Goal: Transaction & Acquisition: Purchase product/service

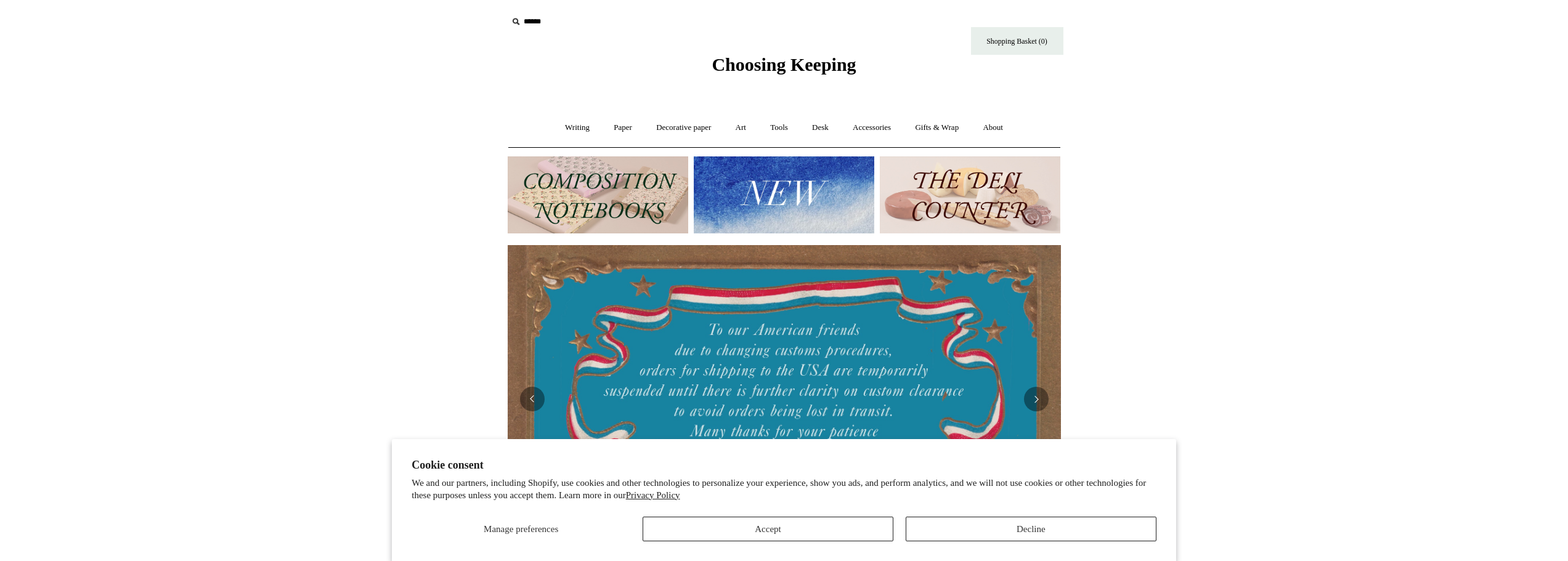
click at [981, 170] on img at bounding box center [970, 194] width 181 height 77
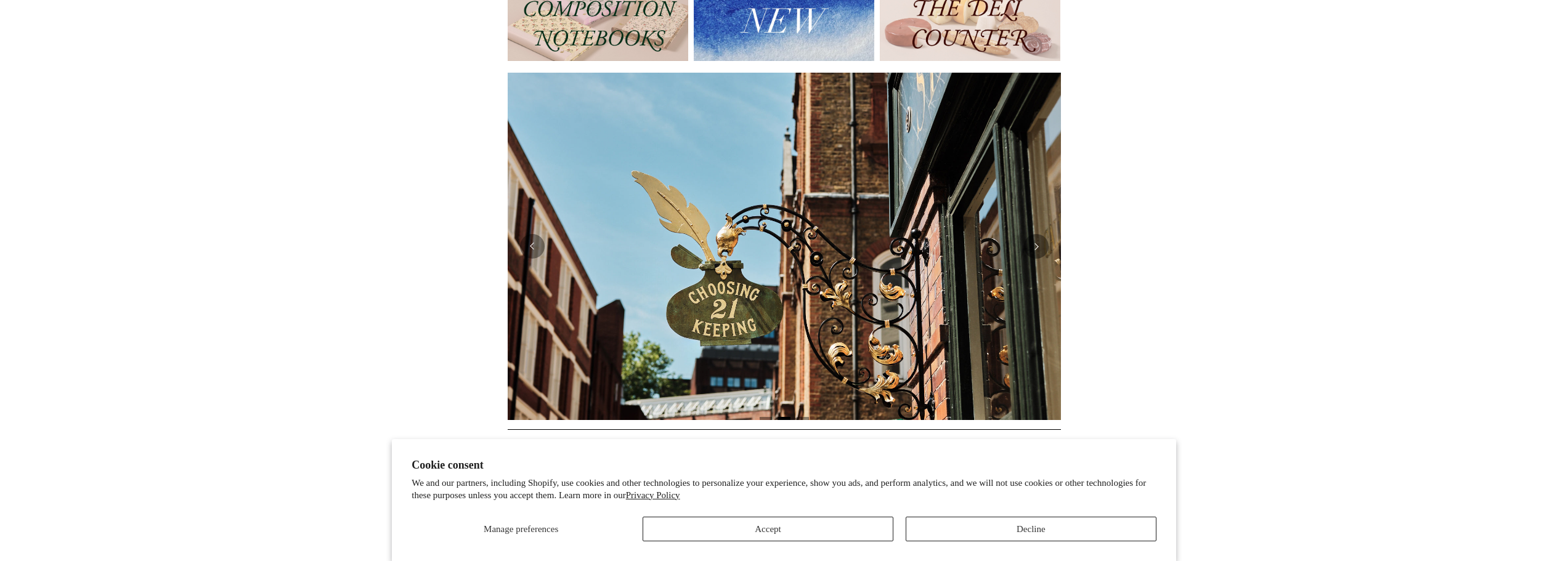
scroll to position [123, 0]
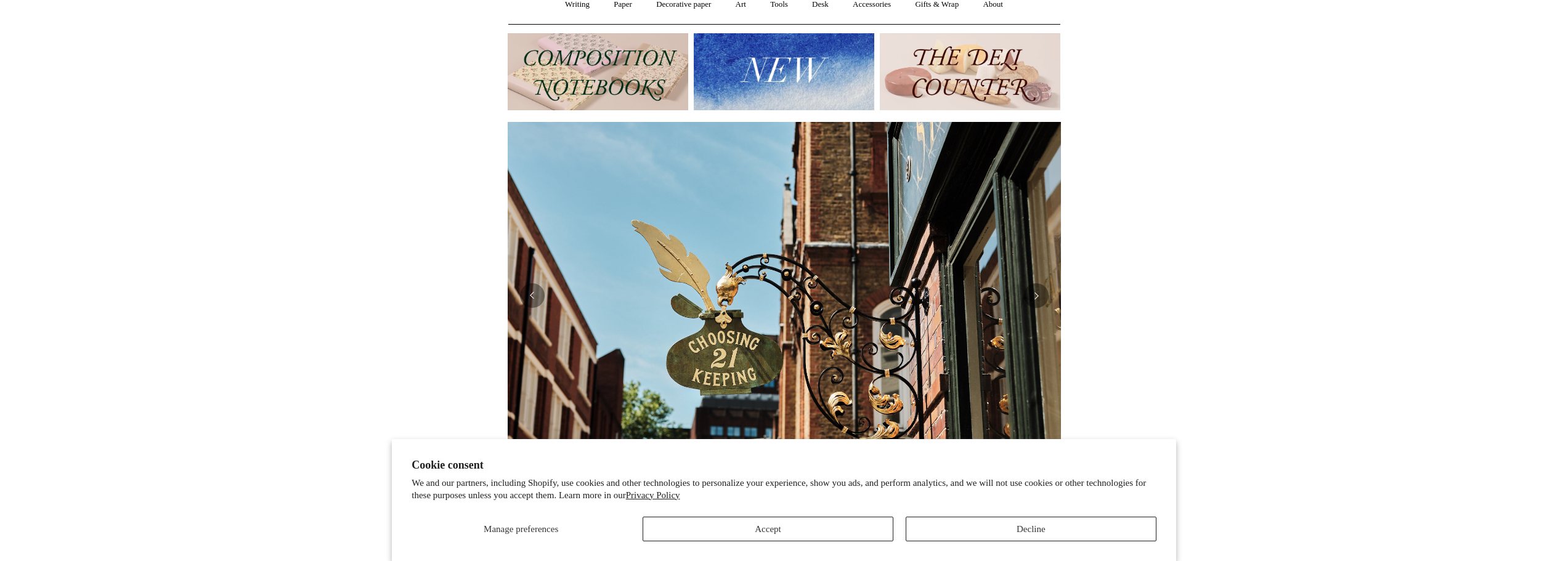
click at [780, 89] on img at bounding box center [784, 71] width 181 height 77
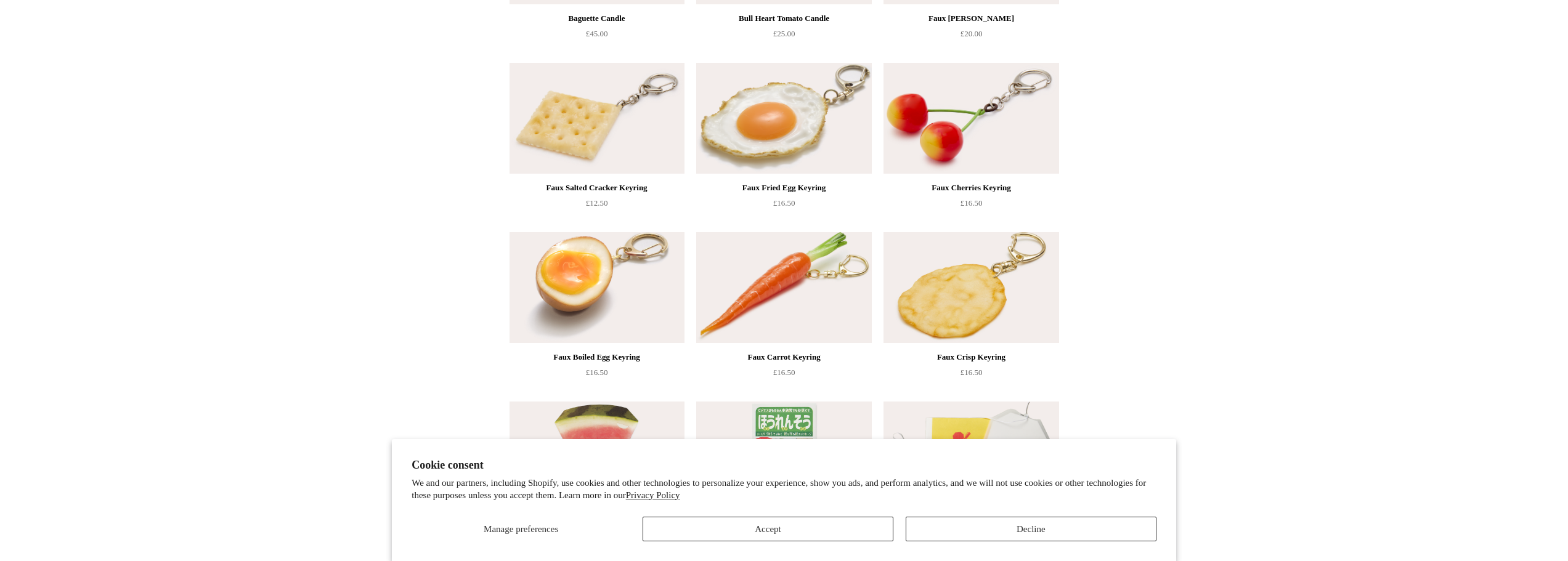
scroll to position [431, 0]
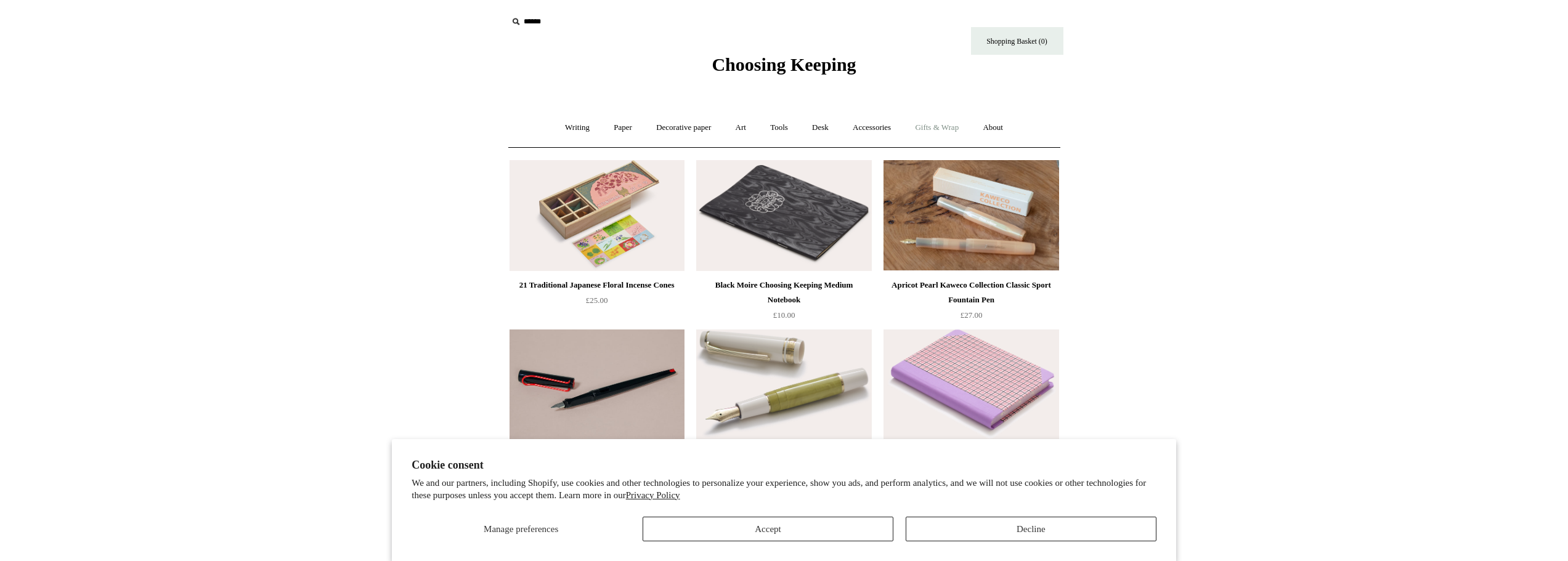
click at [935, 134] on link "Gifts & Wrap +" at bounding box center [936, 127] width 66 height 32
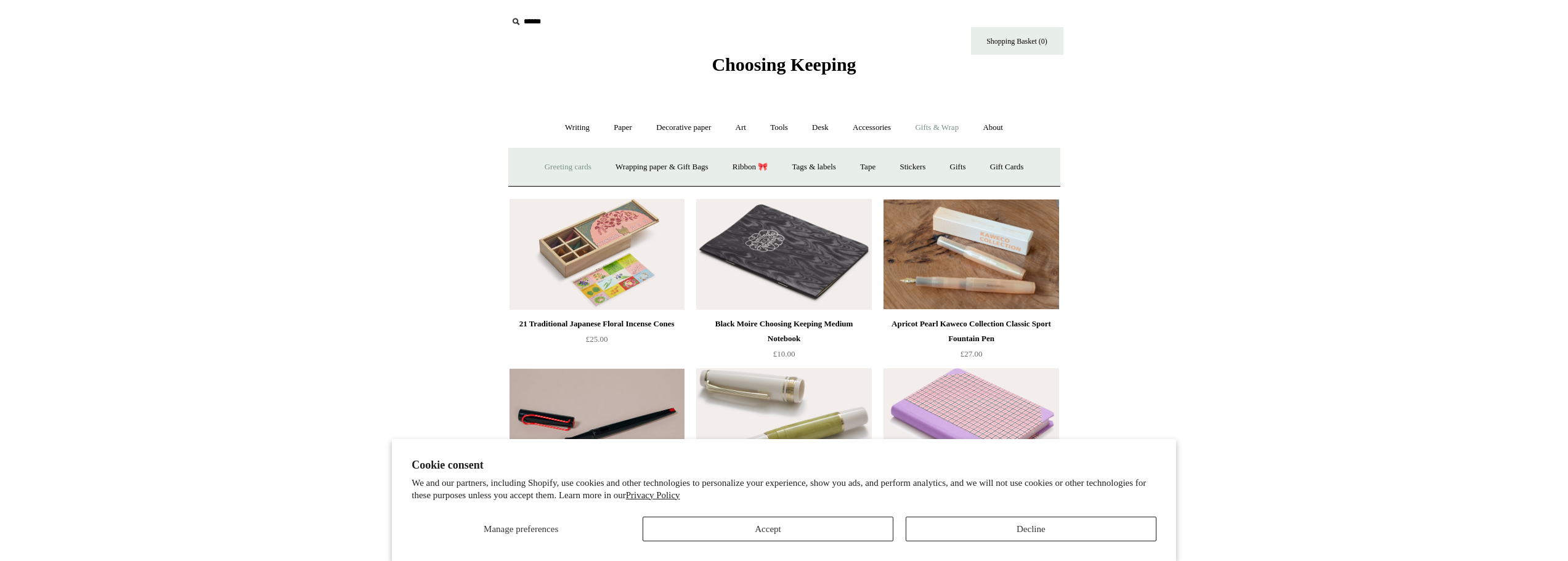
click at [538, 160] on link "Greeting cards +" at bounding box center [568, 167] width 69 height 32
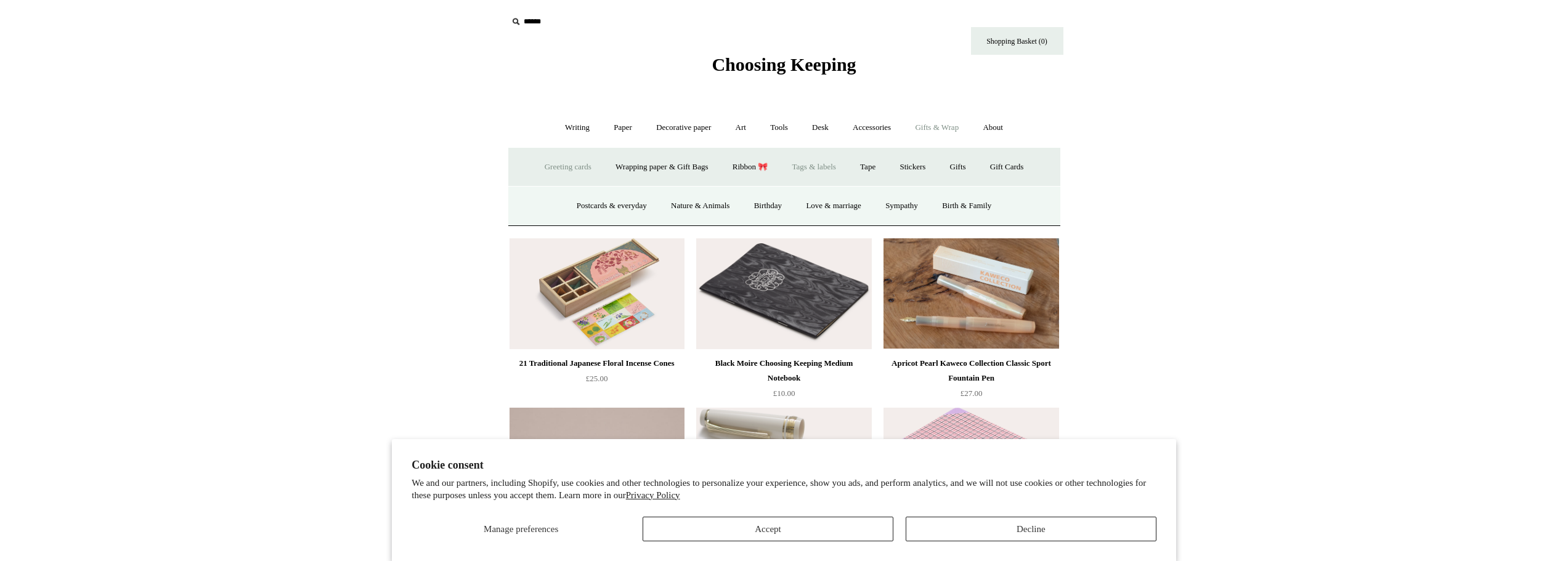
click at [826, 162] on link "Tags & labels" at bounding box center [814, 167] width 66 height 32
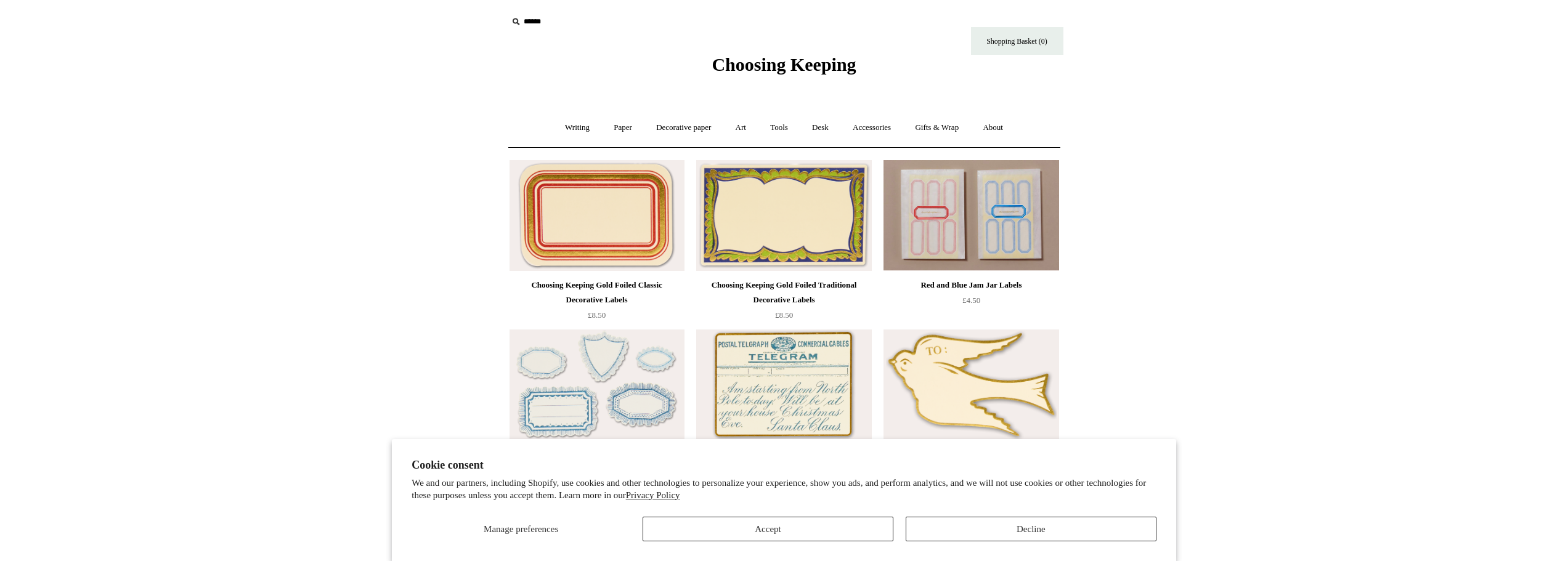
drag, startPoint x: 539, startPoint y: 24, endPoint x: 531, endPoint y: 25, distance: 8.1
click at [531, 25] on input "text" at bounding box center [583, 22] width 151 height 22
type input "*********"
click at [642, 11] on input "*" at bounding box center [648, 21] width 12 height 21
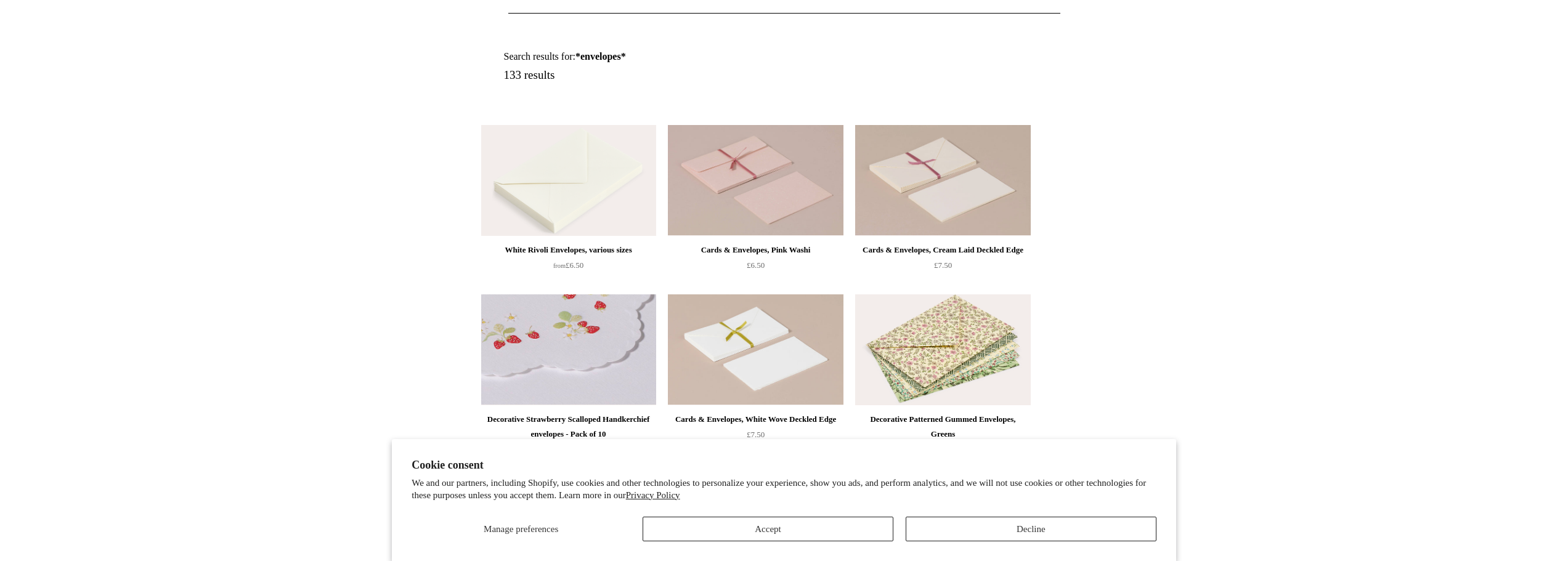
scroll to position [123, 0]
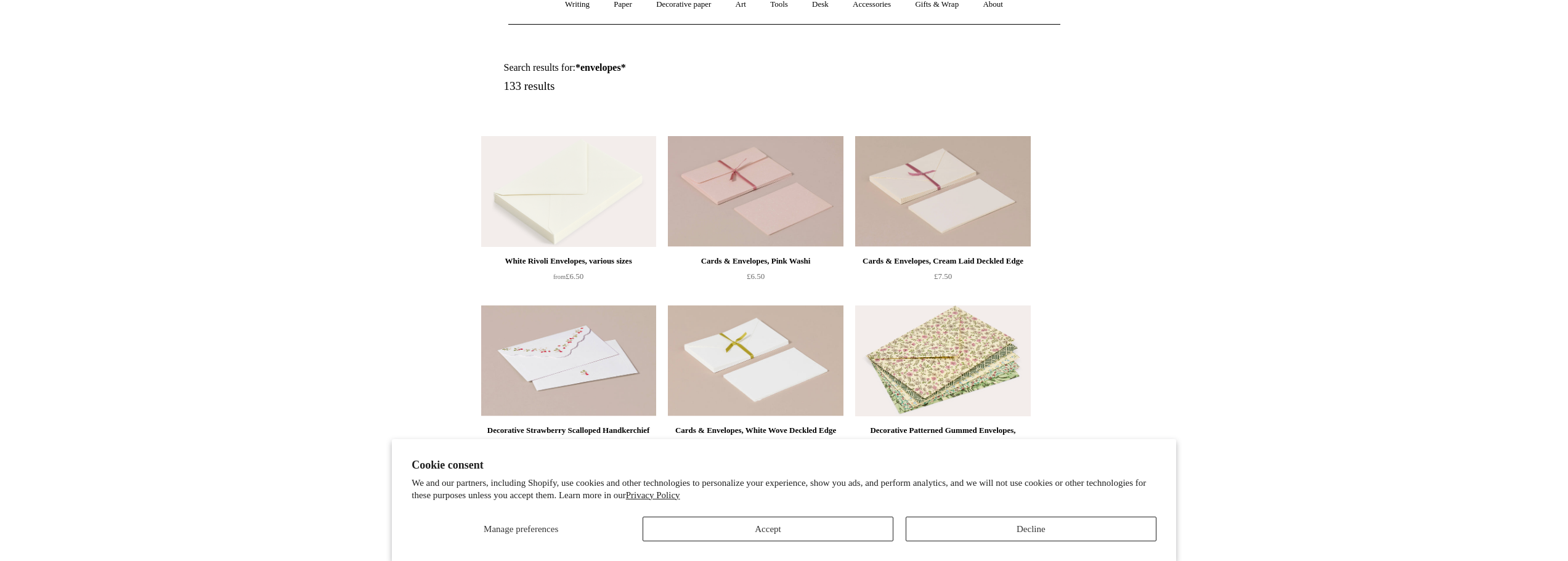
click at [566, 190] on img at bounding box center [569, 191] width 175 height 111
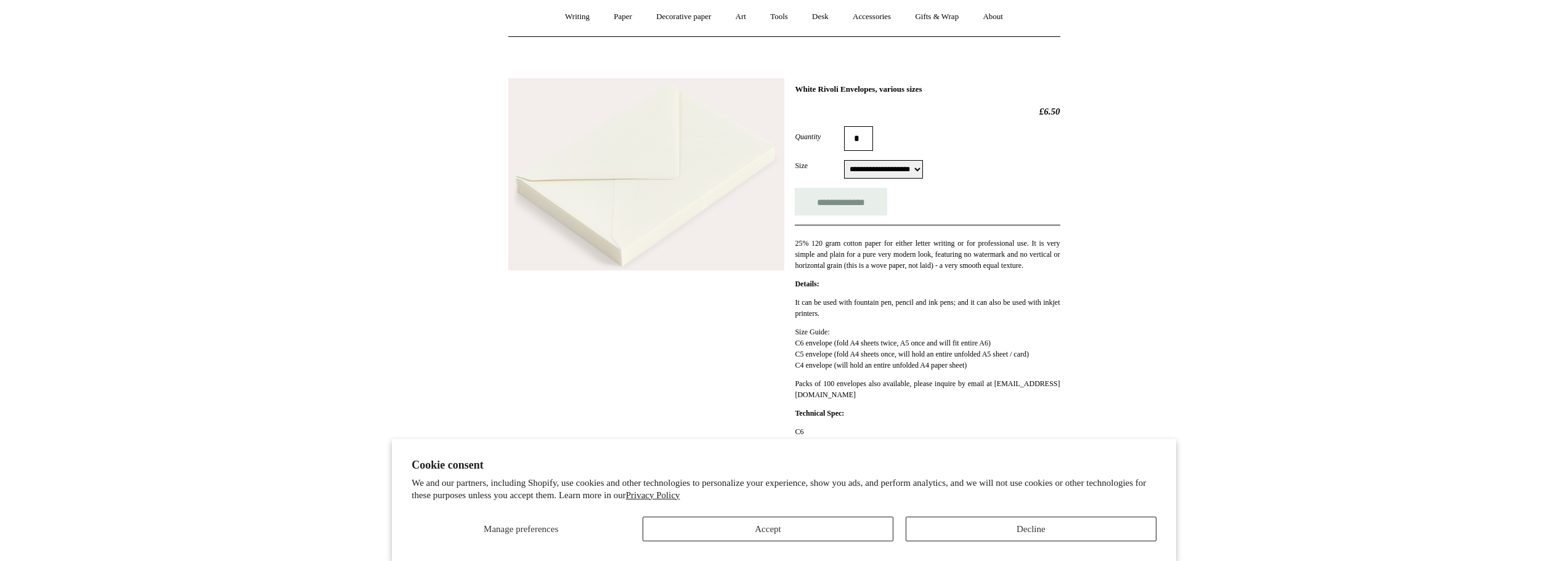
scroll to position [123, 0]
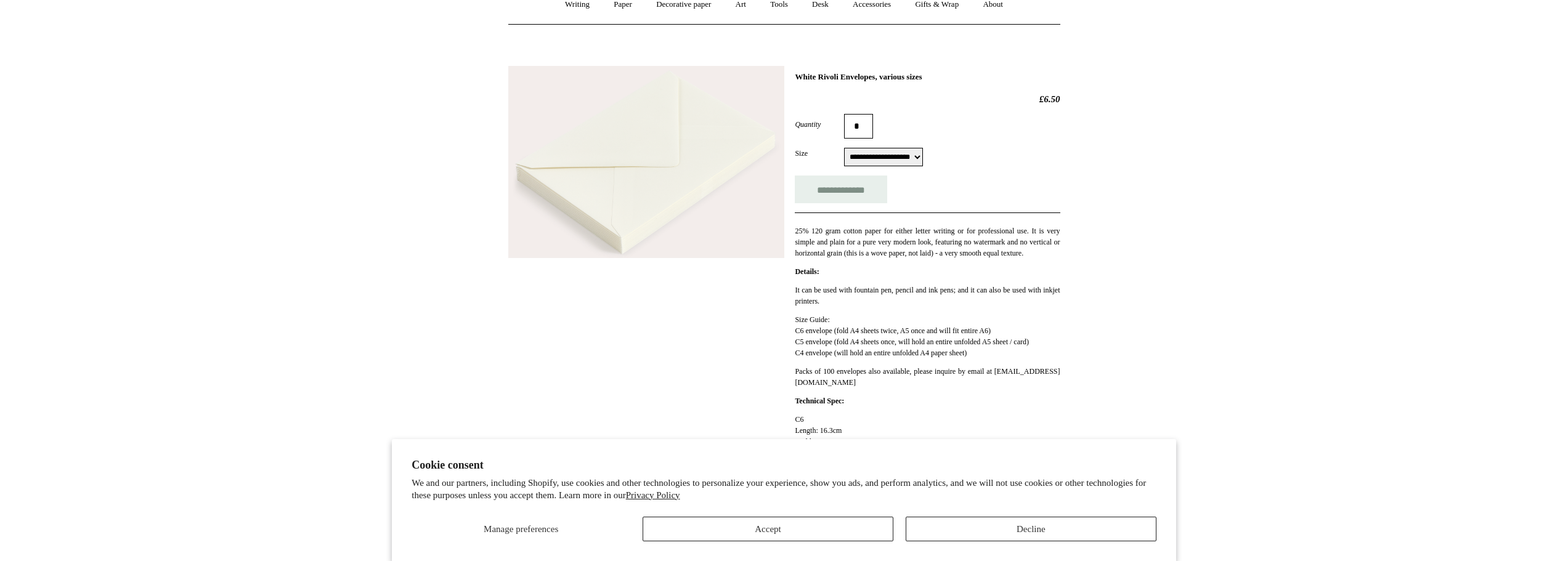
click at [897, 160] on select "**********" at bounding box center [883, 157] width 79 height 19
click at [862, 134] on input "*" at bounding box center [858, 126] width 29 height 24
type input "*"
click at [1127, 111] on html "Cookie consent We and our partners, including Shopify, use cookies and other te…" at bounding box center [784, 405] width 1568 height 1058
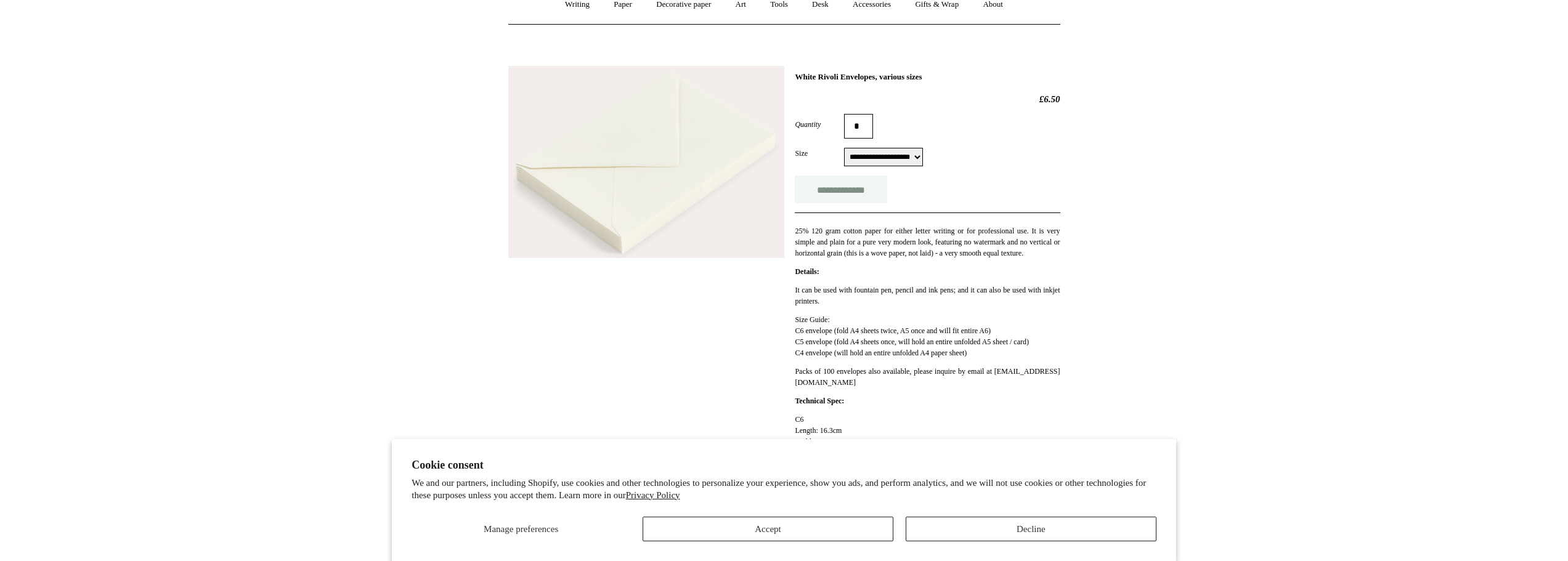
click at [839, 198] on input "**********" at bounding box center [841, 189] width 92 height 27
type input "**********"
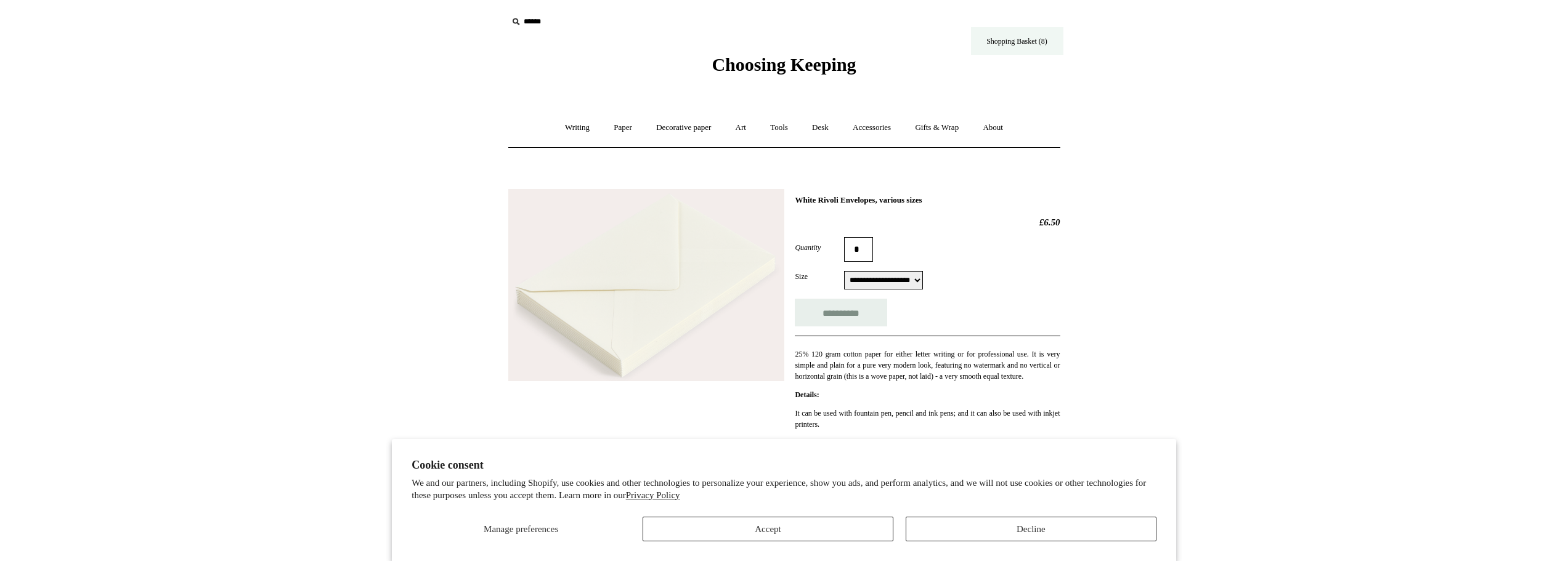
click at [1021, 31] on link "Shopping Basket (8)" at bounding box center [1017, 41] width 92 height 27
